Goal: Task Accomplishment & Management: Manage account settings

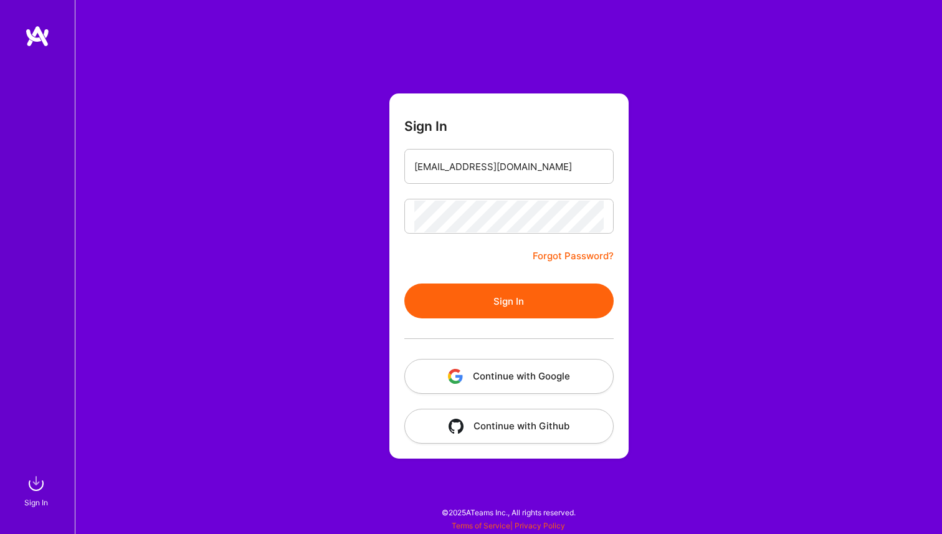
click at [499, 301] on button "Sign In" at bounding box center [508, 300] width 209 height 35
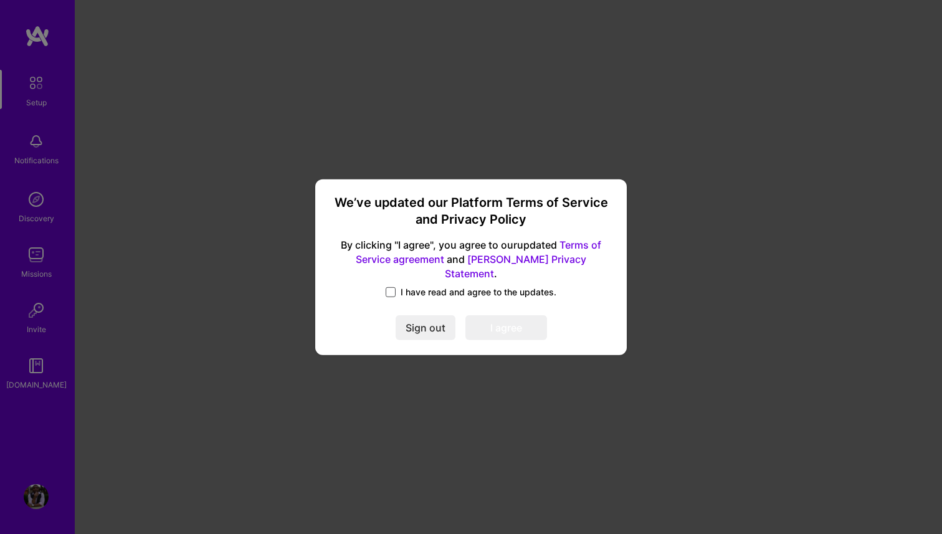
click at [392, 287] on span at bounding box center [390, 292] width 10 height 10
click at [0, 0] on input "I have read and agree to the updates." at bounding box center [0, 0] width 0 height 0
click at [474, 323] on button "I agree" at bounding box center [506, 327] width 82 height 25
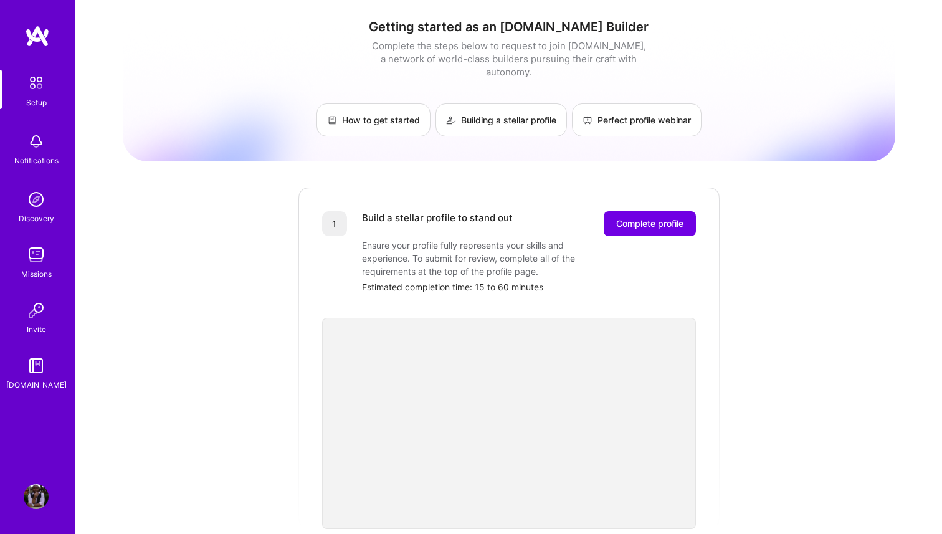
click at [42, 88] on img at bounding box center [36, 83] width 26 height 26
click at [34, 90] on img at bounding box center [36, 83] width 26 height 26
click at [39, 267] on img at bounding box center [36, 254] width 25 height 25
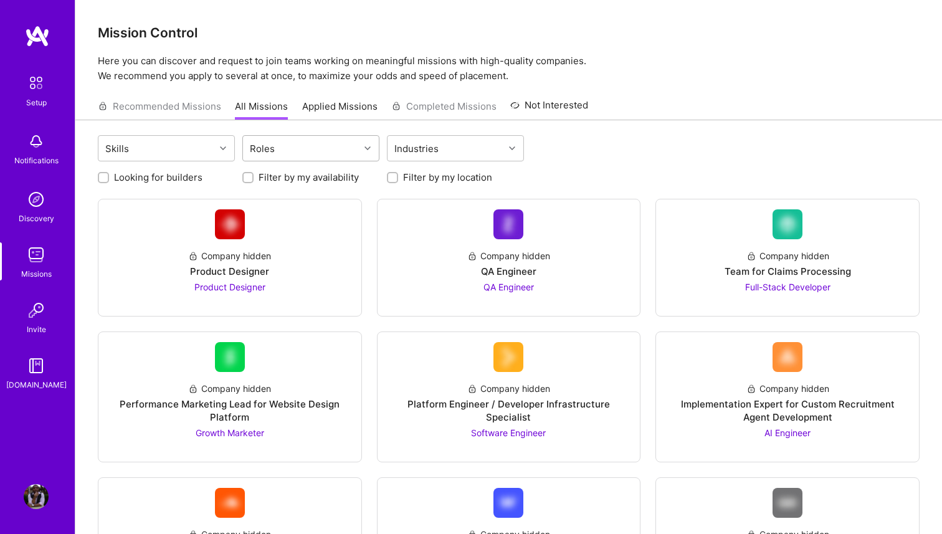
click at [285, 141] on div "Roles" at bounding box center [301, 148] width 116 height 25
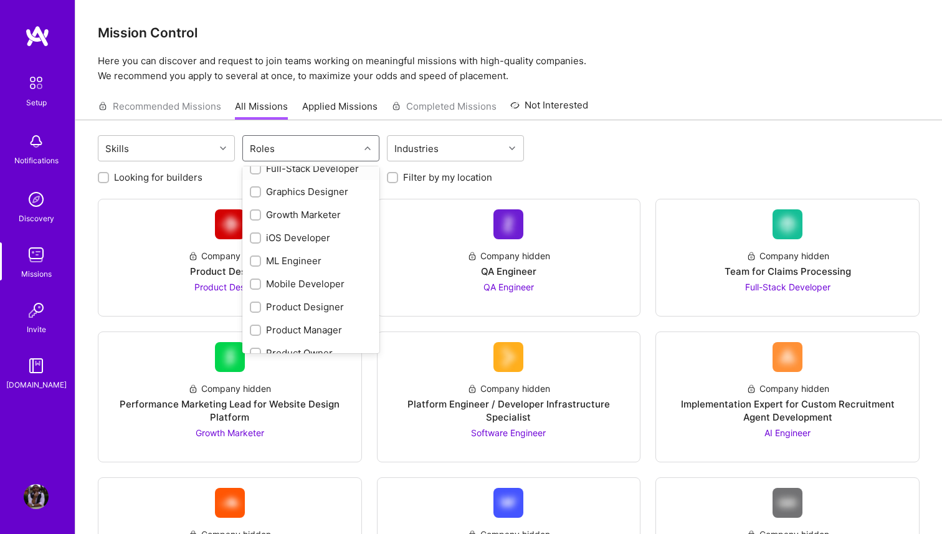
scroll to position [328, 0]
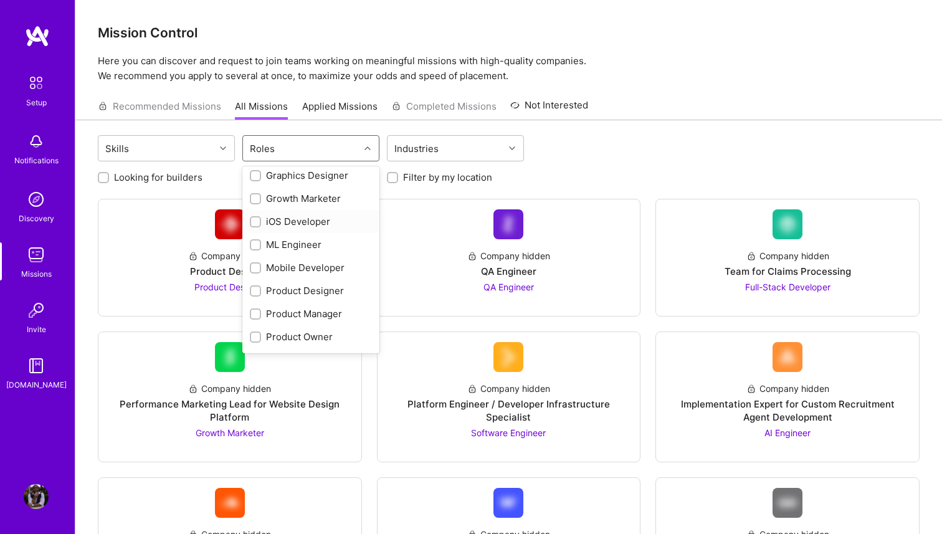
click at [255, 222] on input "checkbox" at bounding box center [256, 222] width 9 height 9
checkbox input "true"
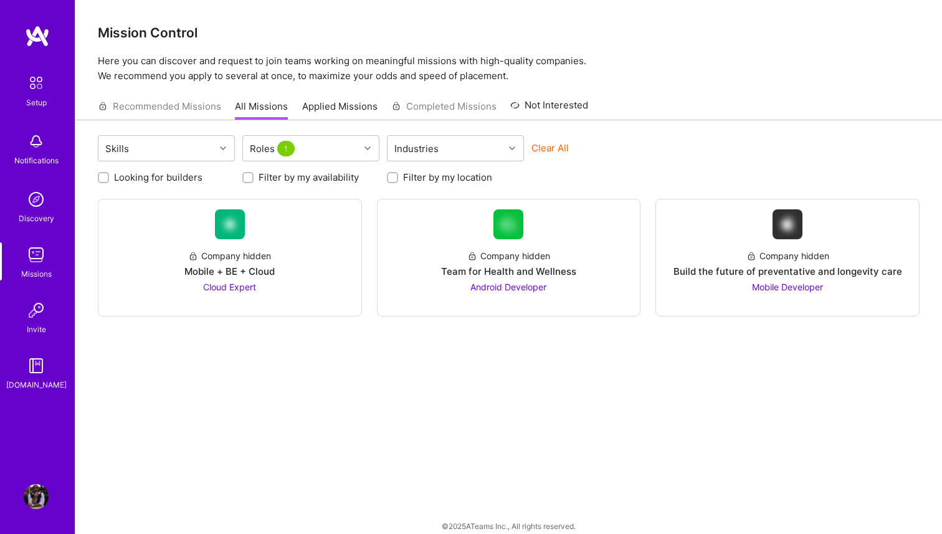
click at [504, 356] on div "Skills Roles 1 Industries Clear All Looking for builders Filter by my availabil…" at bounding box center [508, 333] width 866 height 427
click at [758, 286] on span "Mobile Developer" at bounding box center [787, 286] width 71 height 11
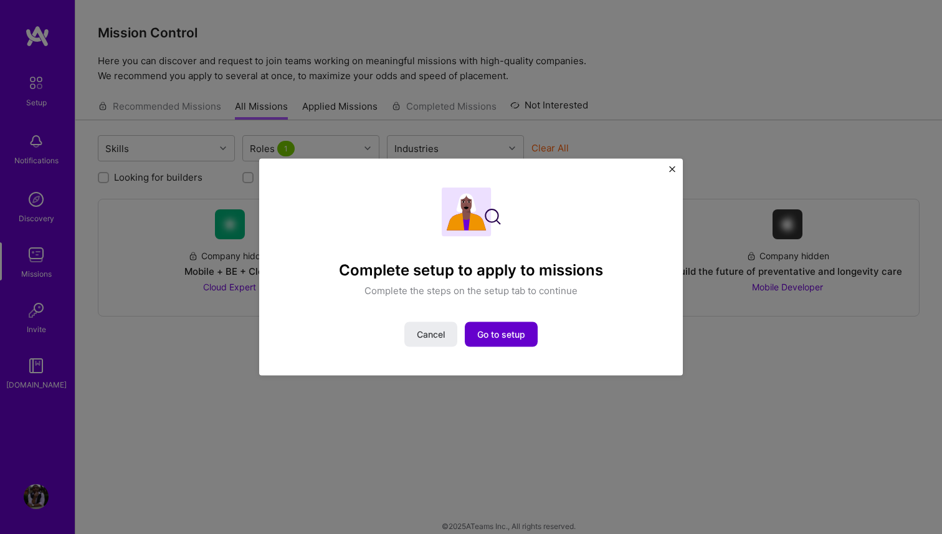
click at [524, 330] on span "Go to setup" at bounding box center [501, 334] width 48 height 12
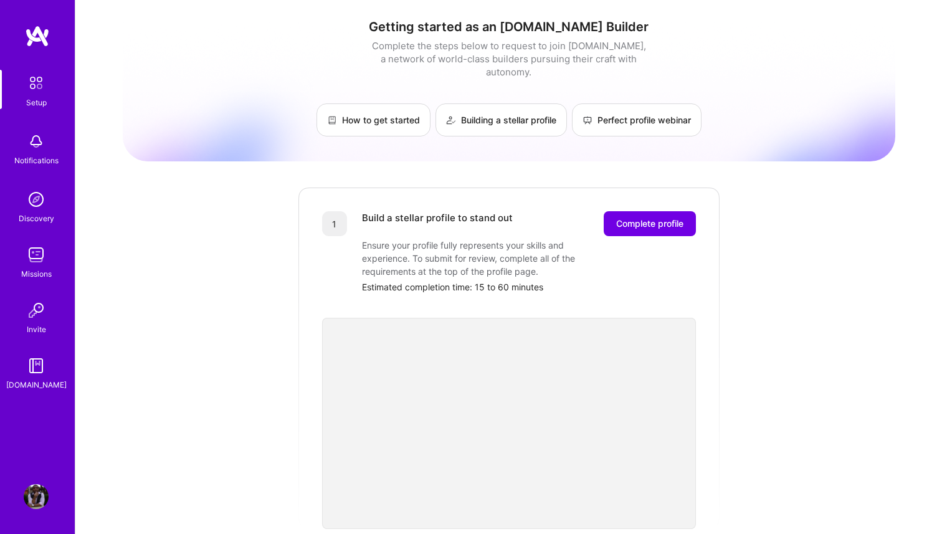
scroll to position [11, 0]
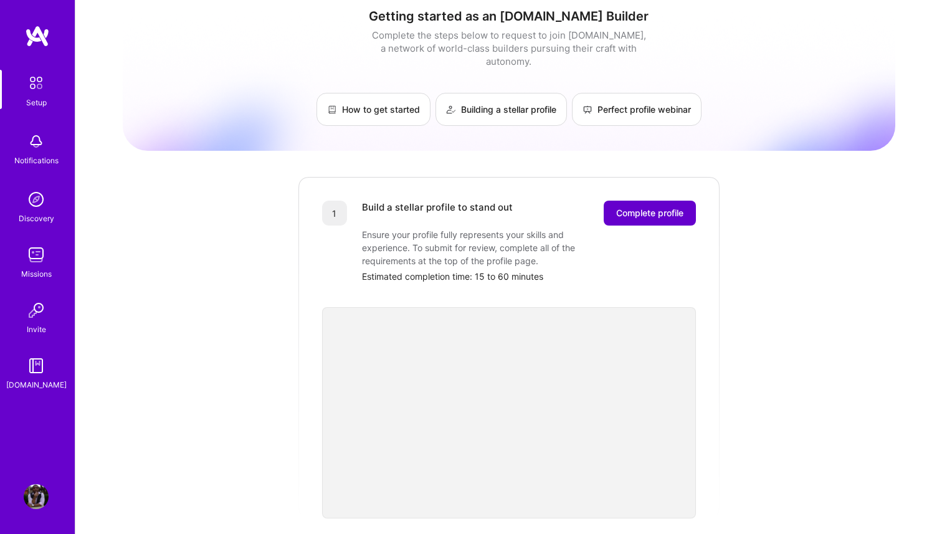
click at [606, 205] on button "Complete profile" at bounding box center [649, 213] width 92 height 25
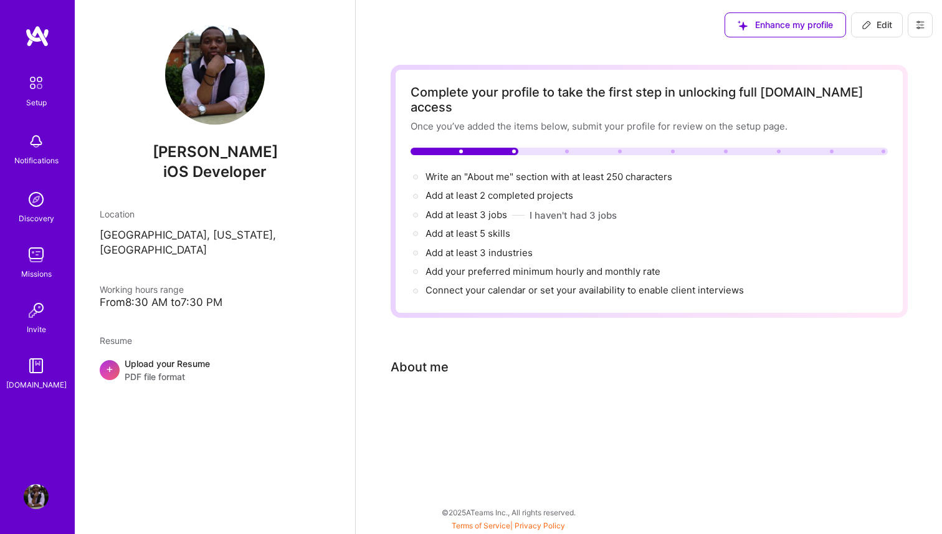
click at [210, 296] on div "From 8:30 AM to 7:30 PM" at bounding box center [215, 302] width 230 height 13
click at [42, 257] on img at bounding box center [36, 254] width 25 height 25
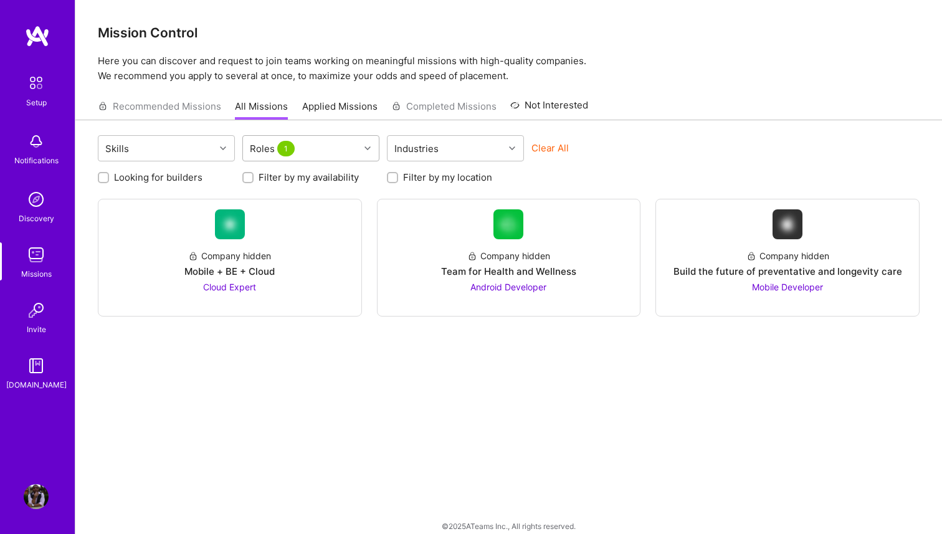
click at [359, 148] on div "Roles 1" at bounding box center [301, 148] width 116 height 25
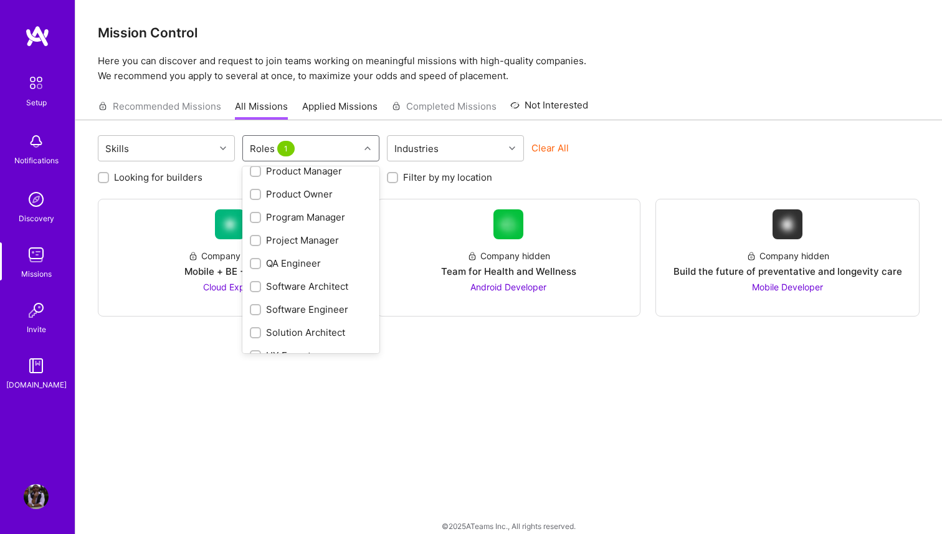
scroll to position [486, 0]
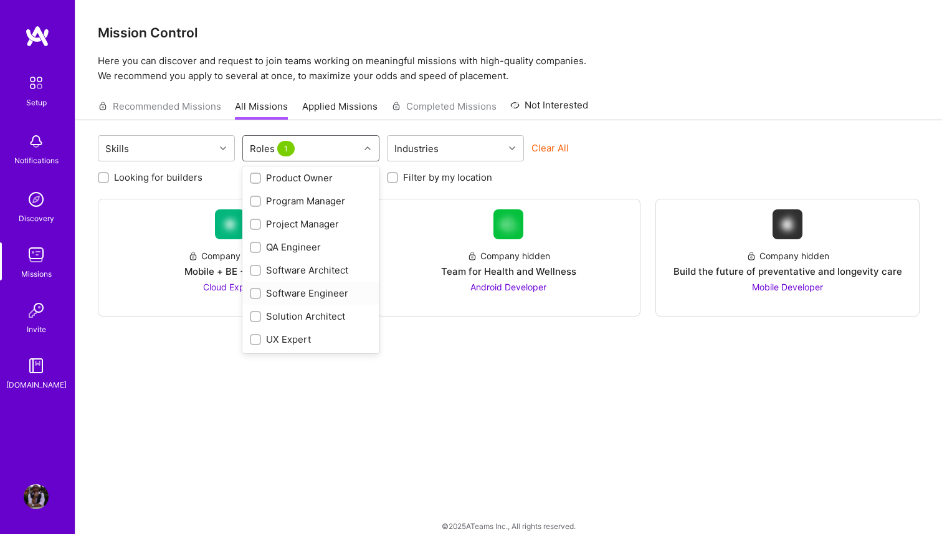
click at [256, 290] on input "checkbox" at bounding box center [256, 294] width 9 height 9
checkbox input "true"
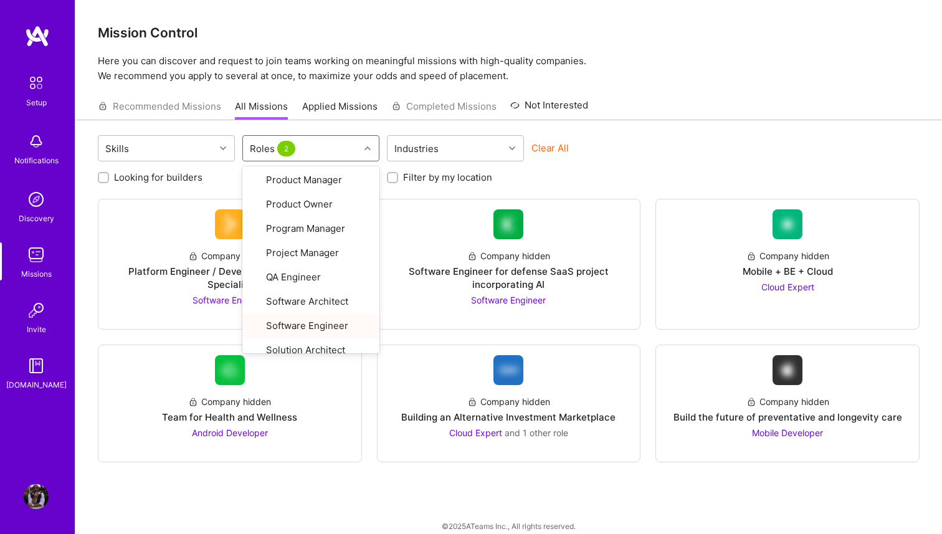
click at [462, 338] on div "Company hidden Platform Engineer / Developer Infrastructure Specialist Software…" at bounding box center [508, 330] width 821 height 263
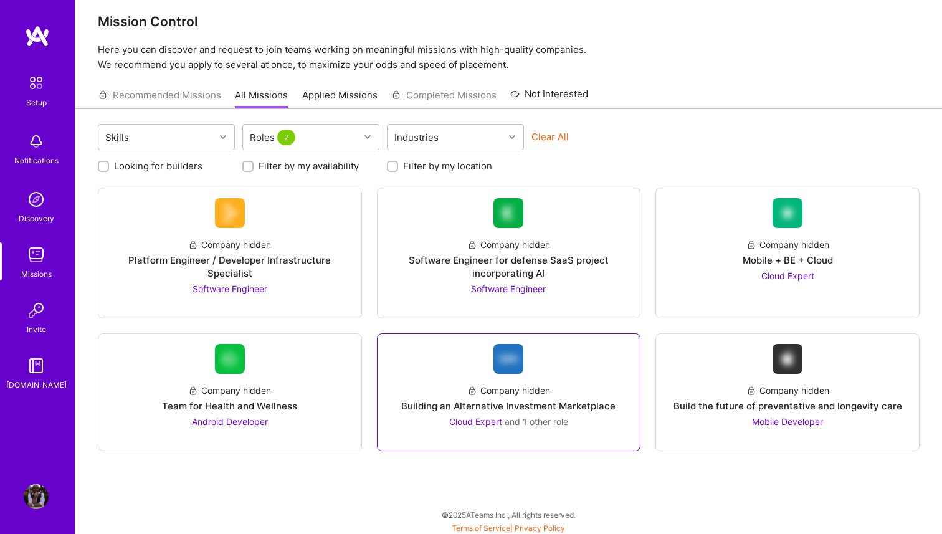
scroll to position [14, 0]
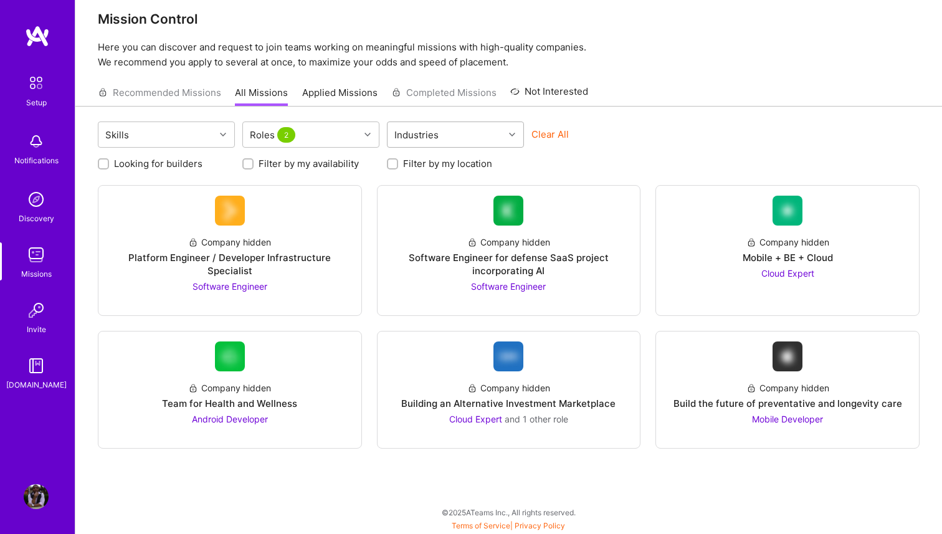
click at [481, 135] on div "Industries" at bounding box center [445, 134] width 116 height 25
click at [362, 138] on div at bounding box center [368, 134] width 19 height 16
click at [426, 131] on div "Industries" at bounding box center [416, 135] width 50 height 18
click at [379, 133] on div "Skills Roles 2 option Consulting focused, 1 of 1. 1 result available. Use Up an…" at bounding box center [508, 135] width 821 height 29
click at [371, 132] on div at bounding box center [368, 134] width 19 height 16
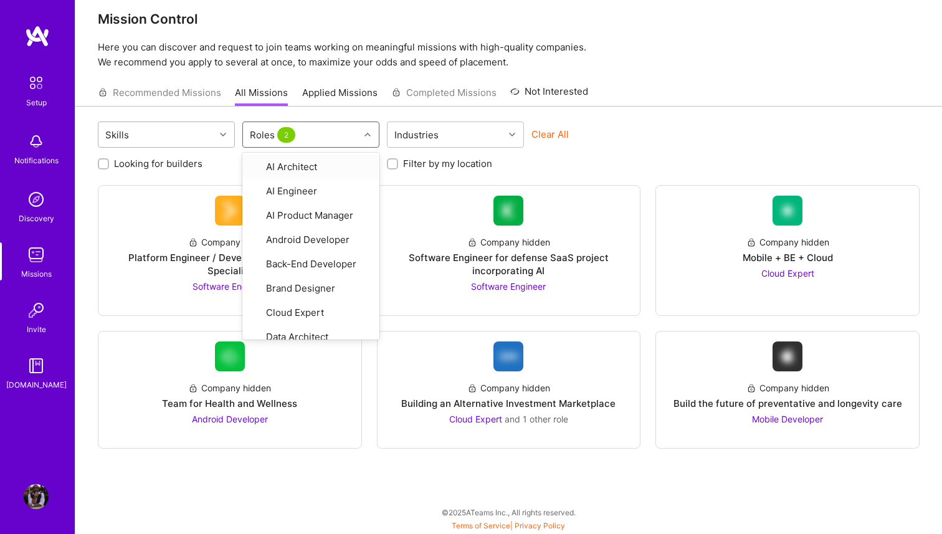
click at [213, 131] on div "Skills" at bounding box center [156, 134] width 116 height 25
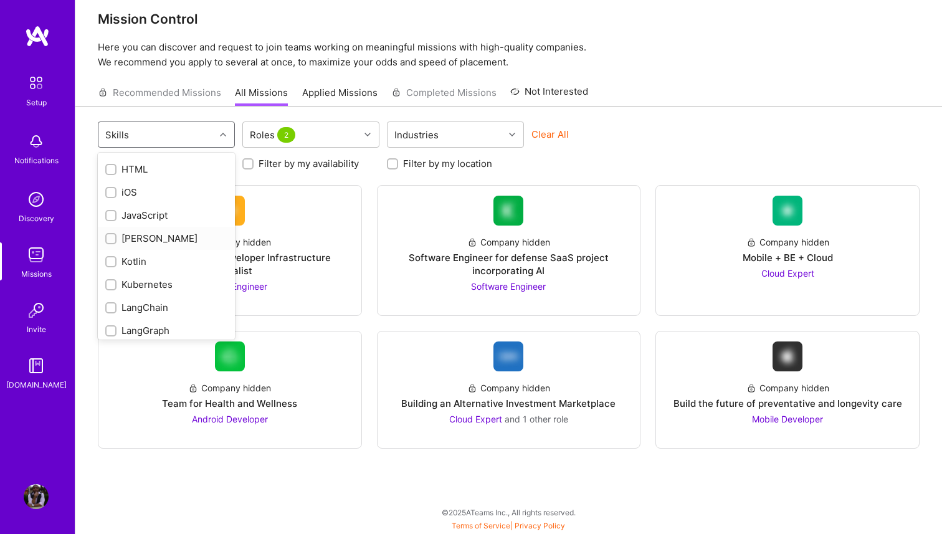
scroll to position [665, 0]
click at [107, 191] on div at bounding box center [110, 196] width 11 height 11
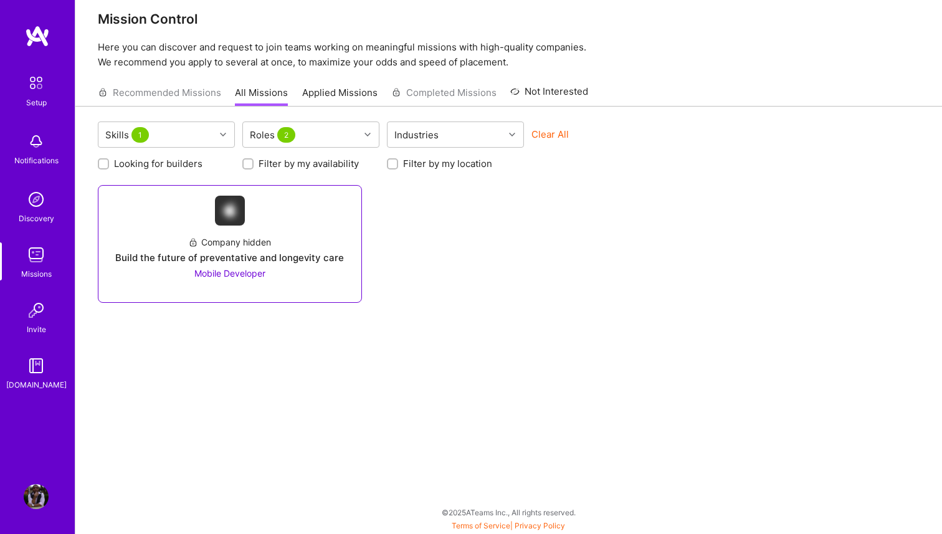
click at [214, 275] on span "Mobile Developer" at bounding box center [229, 273] width 71 height 11
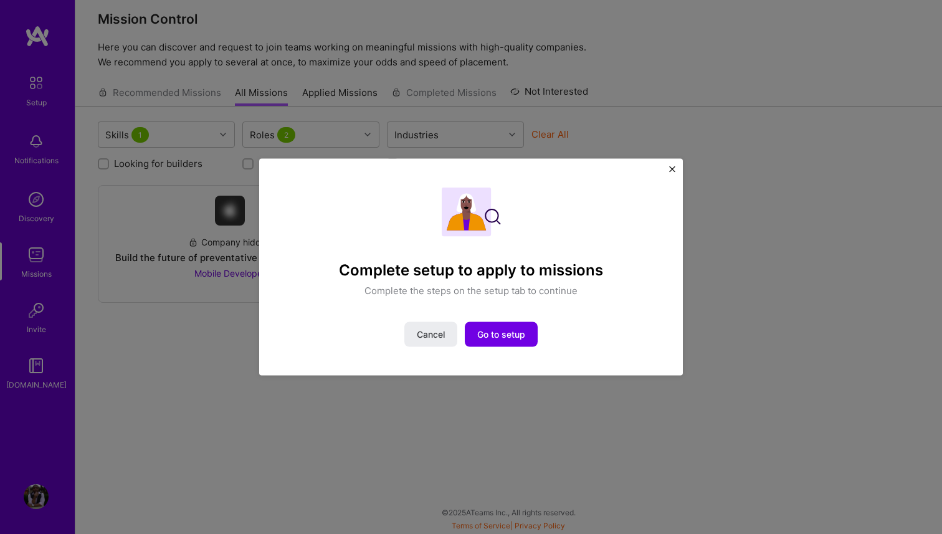
click at [673, 176] on button "Close" at bounding box center [672, 172] width 6 height 13
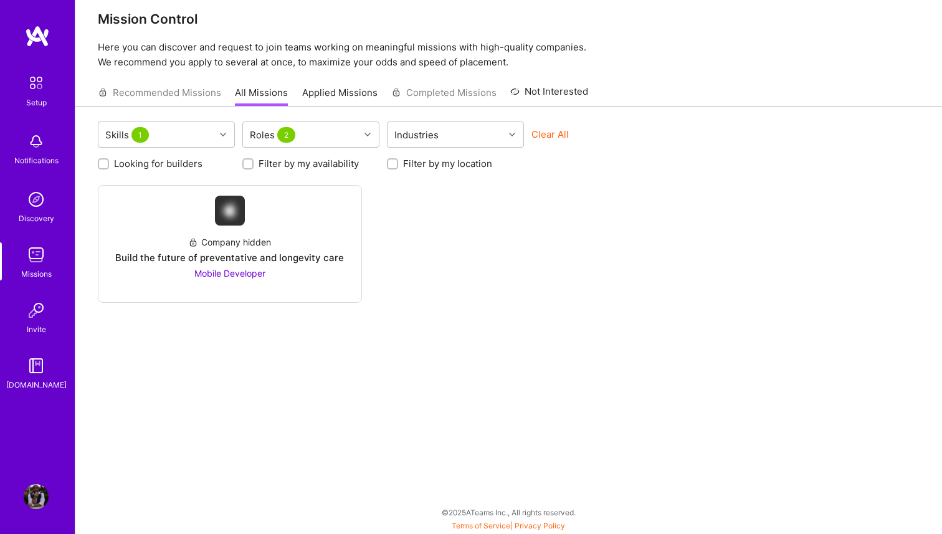
scroll to position [0, 0]
